Goal: Browse casually

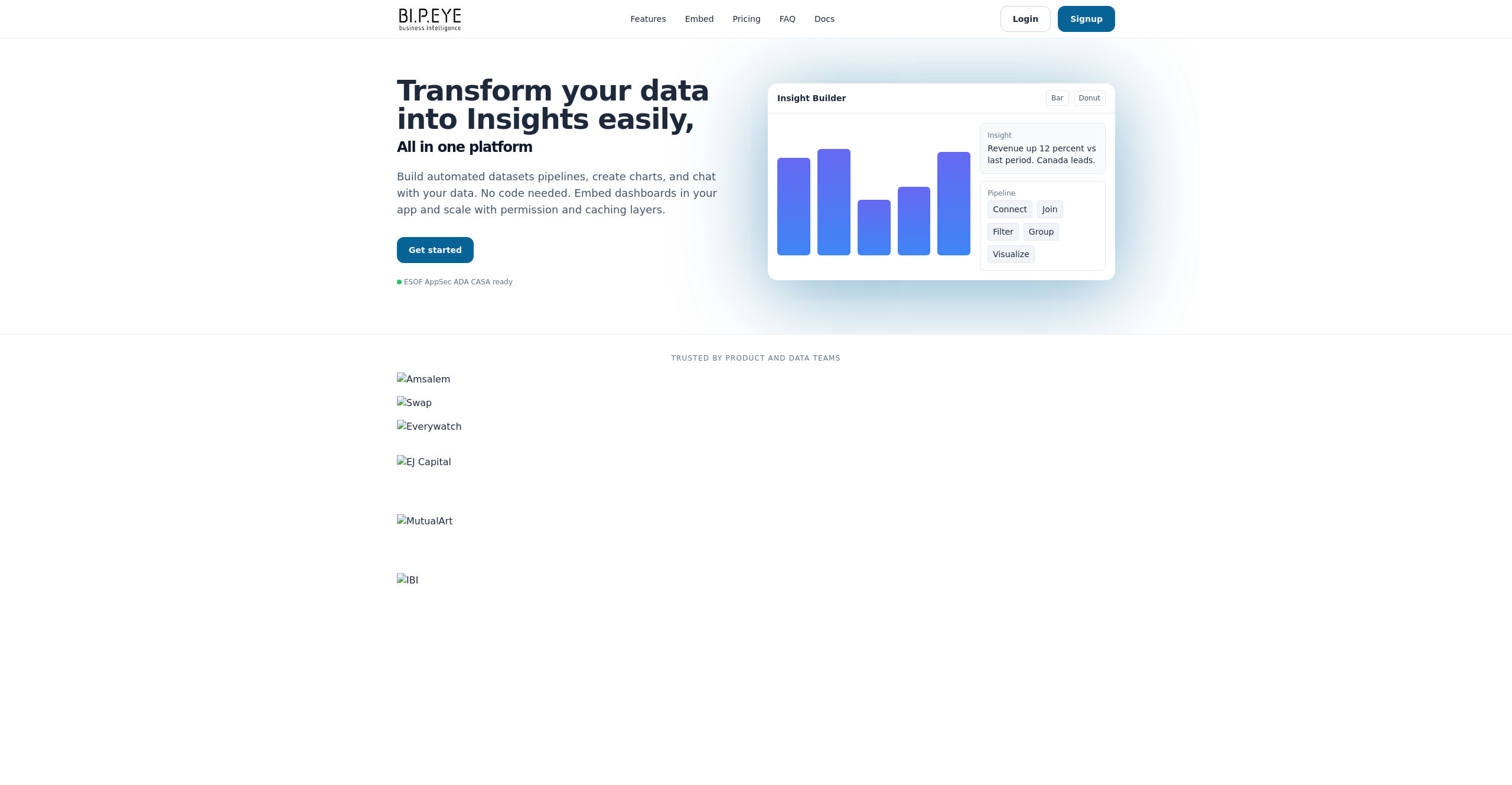
click at [435, 250] on link "Get started" at bounding box center [435, 250] width 77 height 26
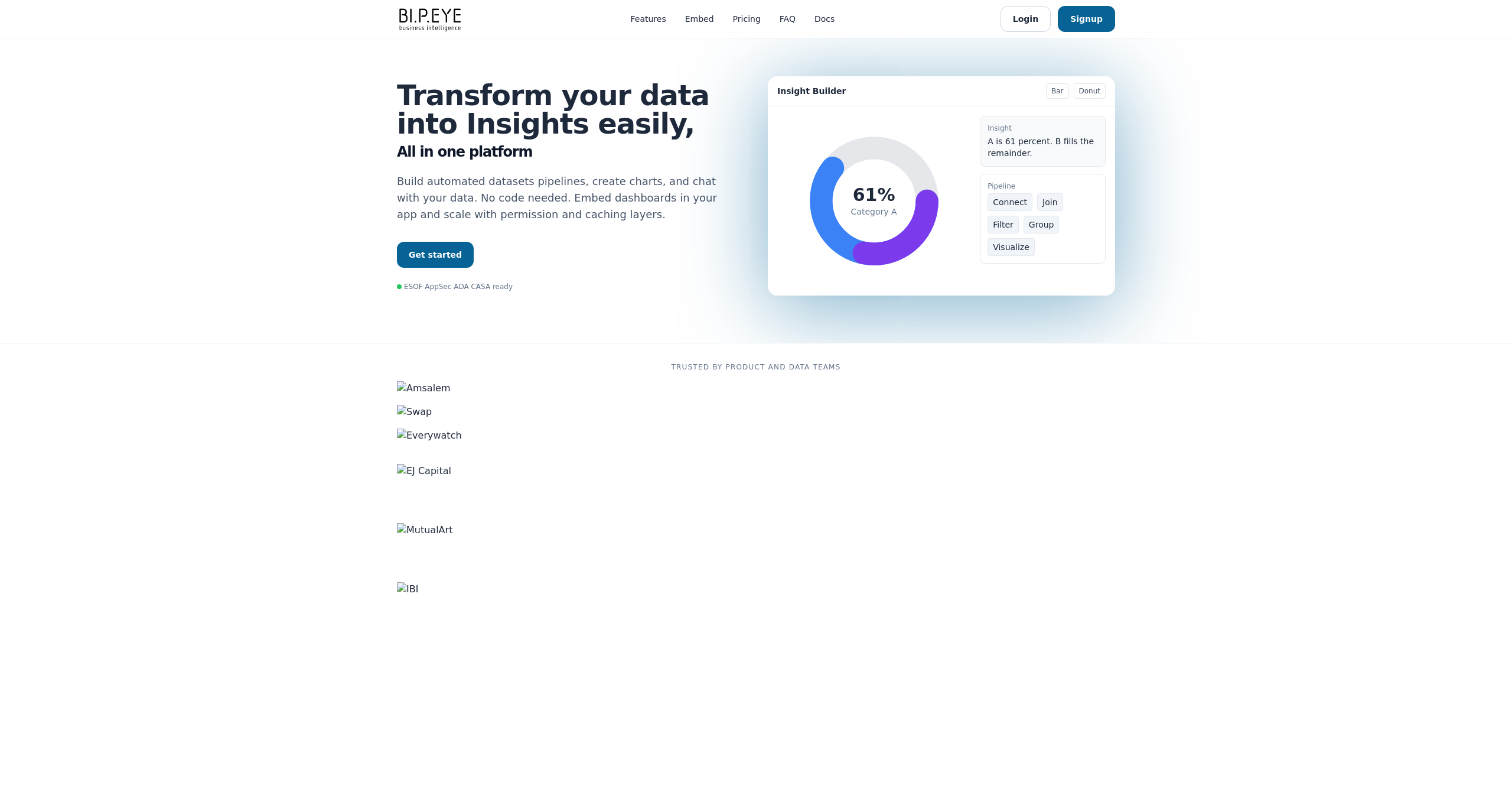
drag, startPoint x: 1157, startPoint y: 28, endPoint x: 1129, endPoint y: 22, distance: 28.6
click at [1156, 28] on header "Features Embed Pricing FAQ Docs Login Signup" at bounding box center [756, 19] width 1512 height 38
click at [1083, 57] on div "Transform your data into Insights easily, All in one platform Build automated d…" at bounding box center [756, 190] width 756 height 304
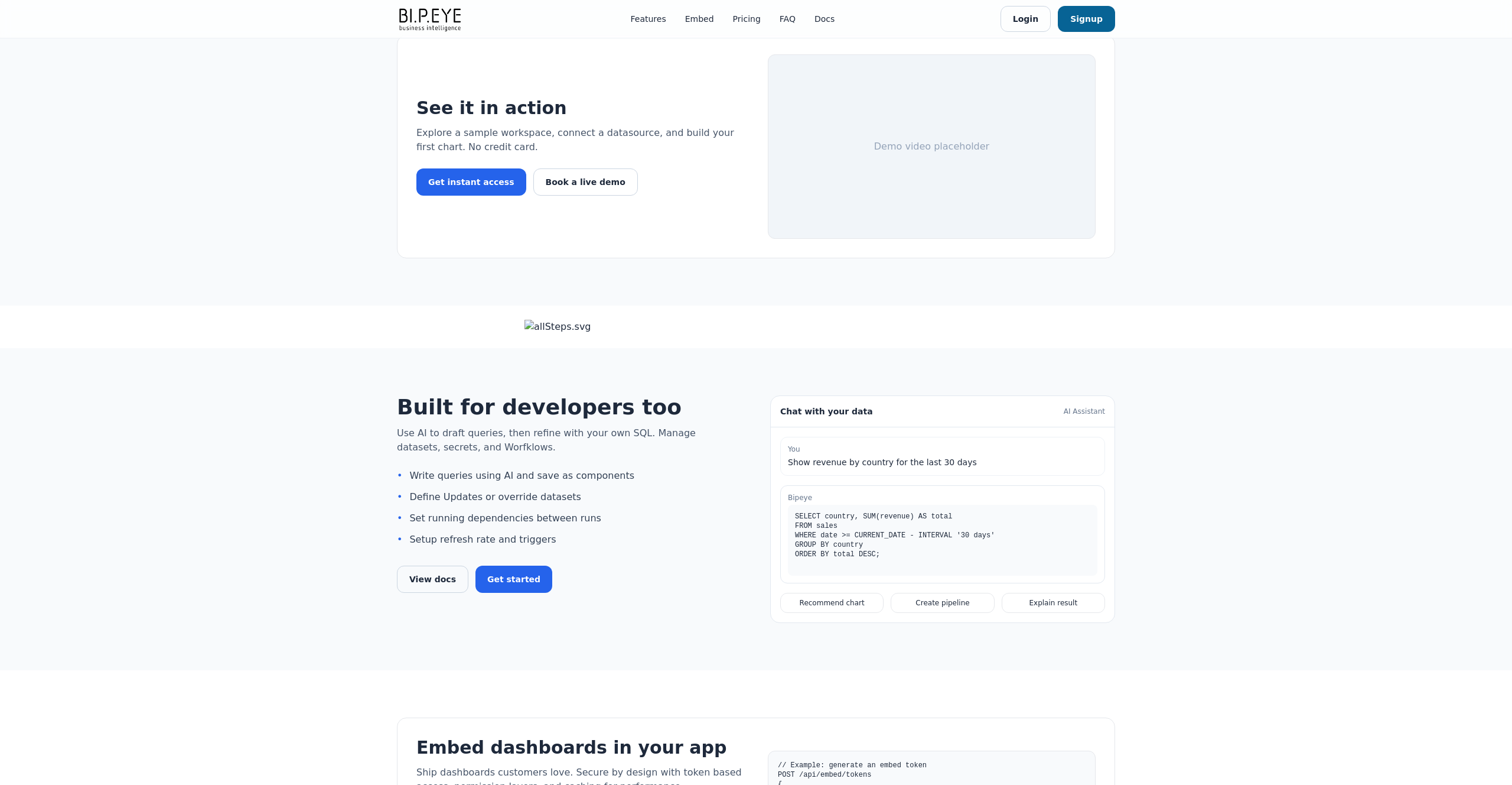
scroll to position [1367, 0]
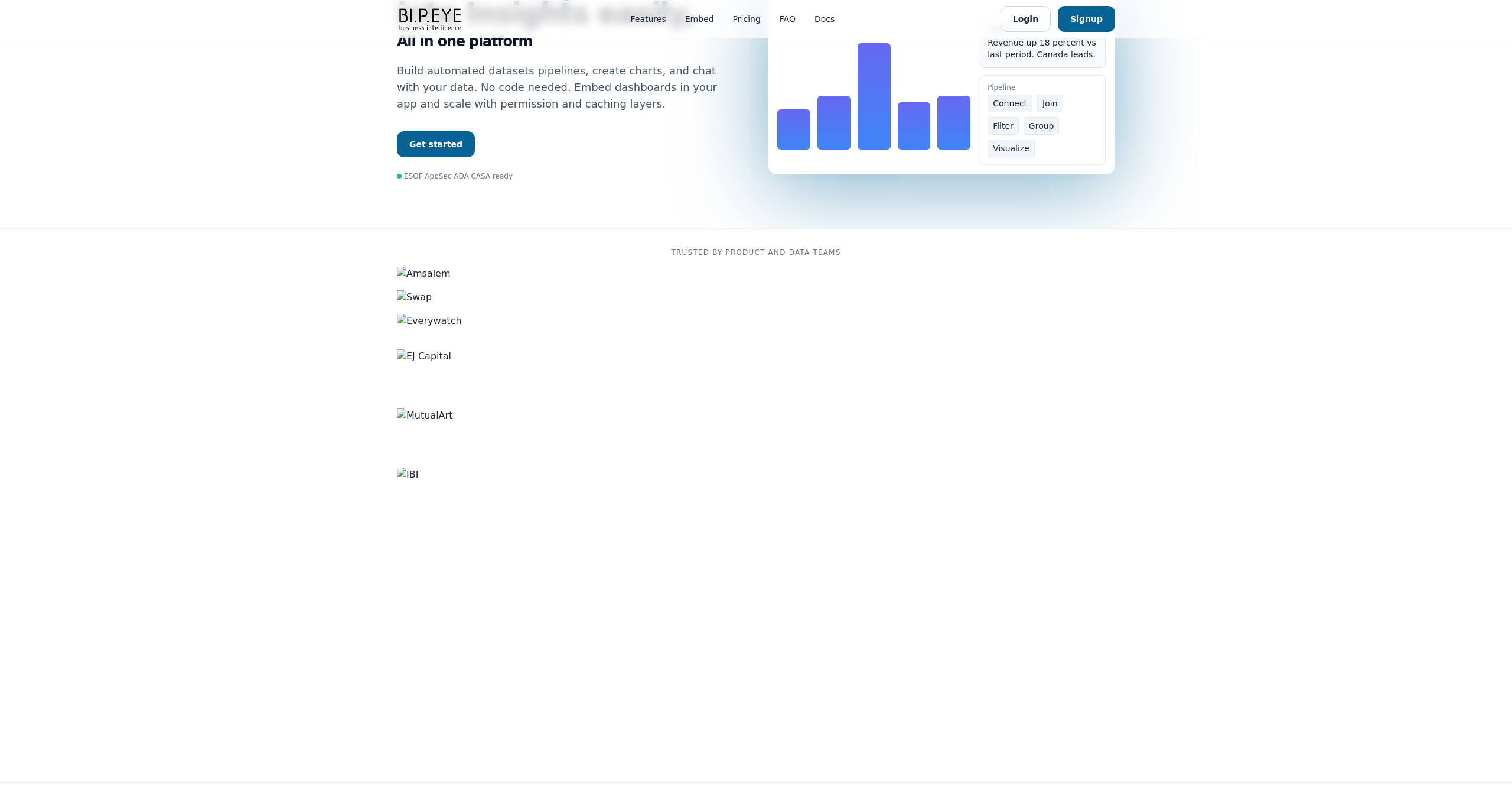
scroll to position [196, 0]
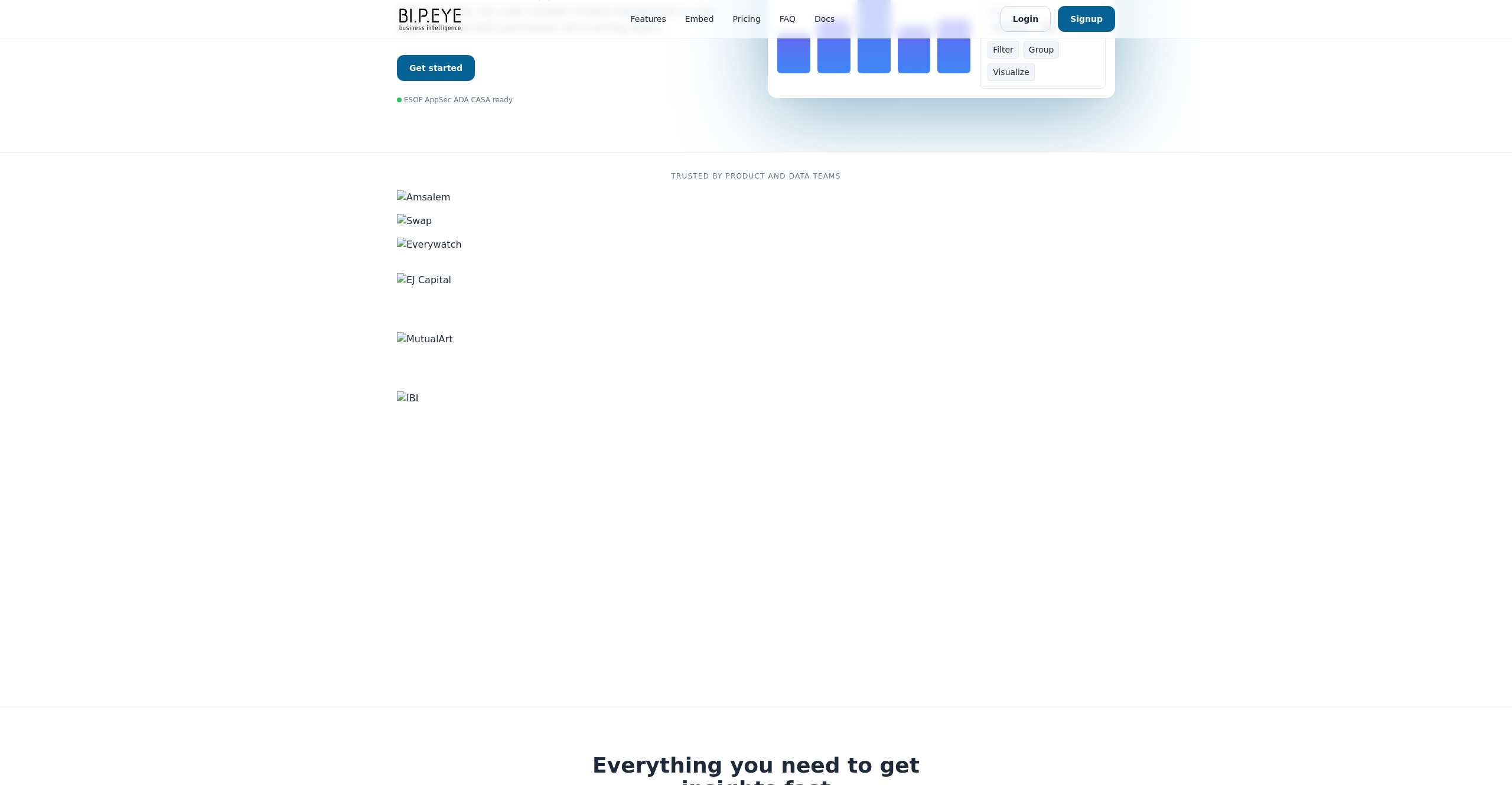
click at [1250, 218] on section "Trusted by product and data teams" at bounding box center [756, 429] width 1512 height 554
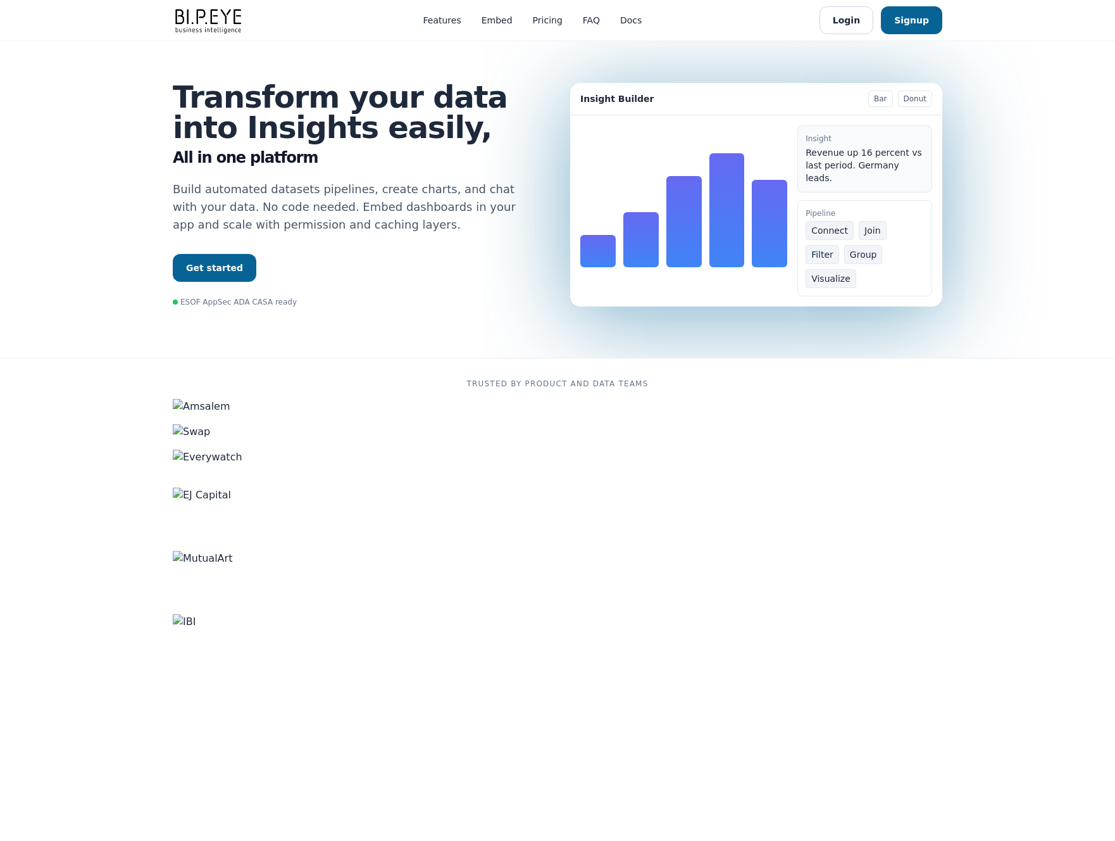
click at [1058, 173] on section "Transform your data into Insights easily, All in one platform Build automated d…" at bounding box center [557, 199] width 1115 height 316
click at [799, 303] on div "Transform your data into Insights easily, All in one platform Build automated d…" at bounding box center [558, 194] width 770 height 225
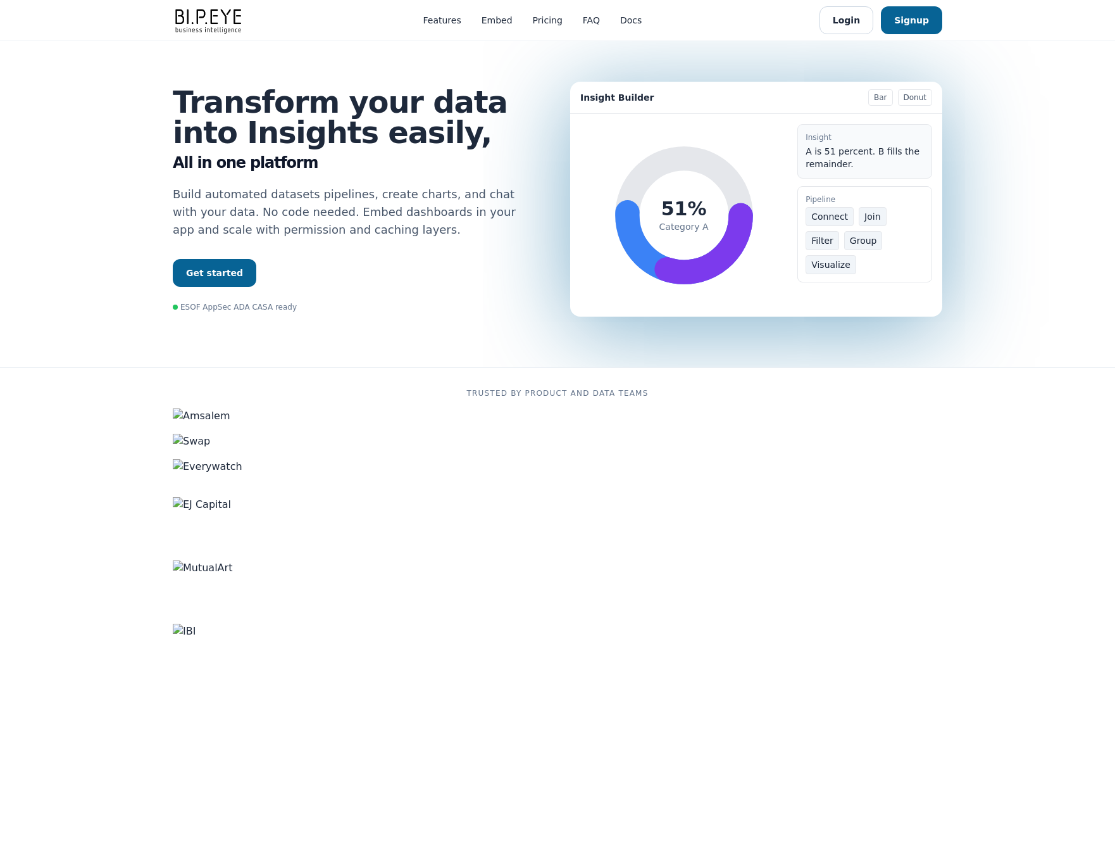
click at [977, 116] on section "Transform your data into Insights easily, All in one platform Build automated d…" at bounding box center [557, 204] width 1115 height 326
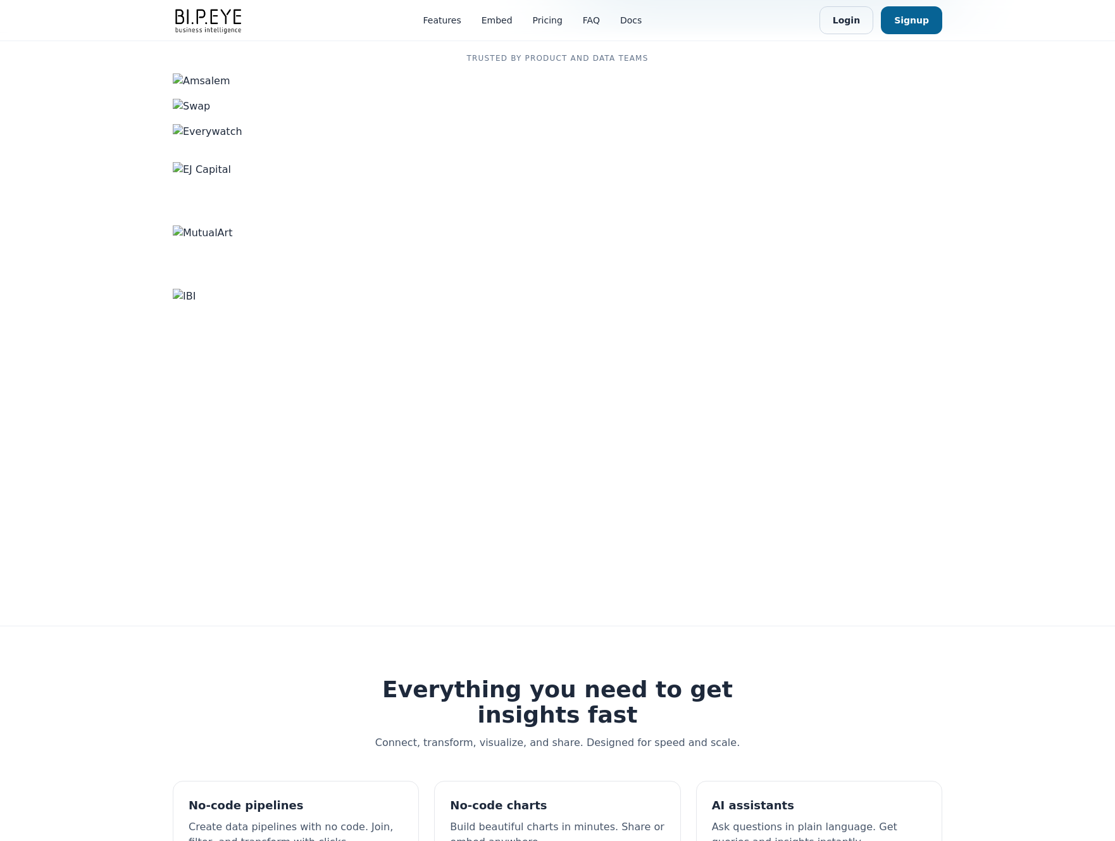
scroll to position [326, 0]
